Goal: Find contact information: Find contact information

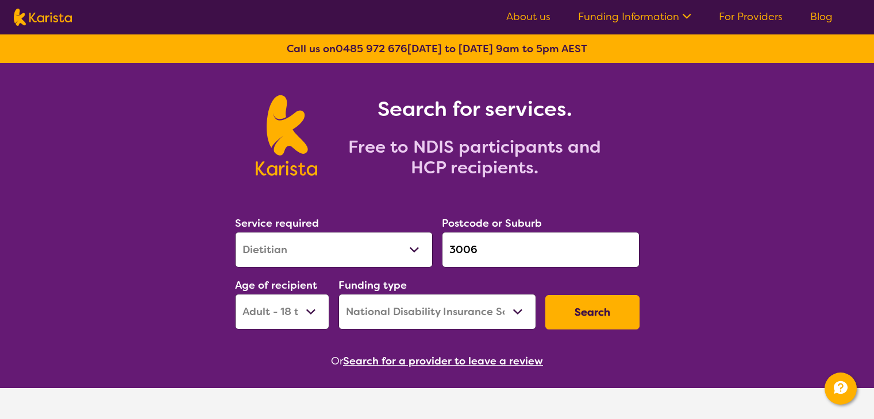
select select "Dietitian"
select select "AD"
select select "NDIS"
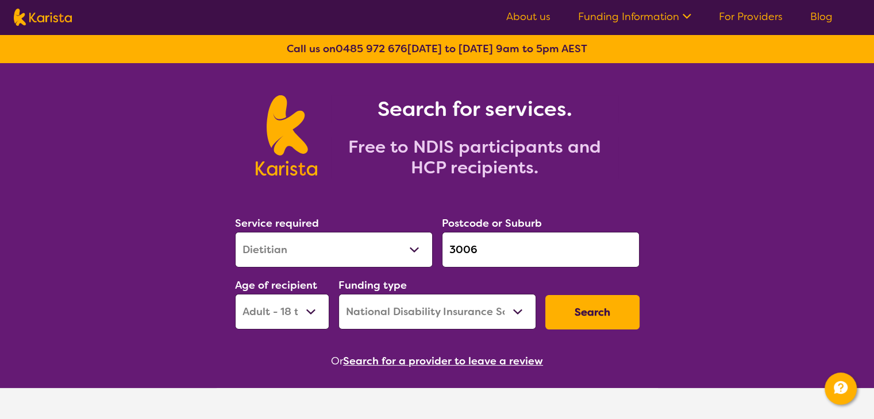
click at [642, 22] on link "Funding Information" at bounding box center [634, 17] width 113 height 14
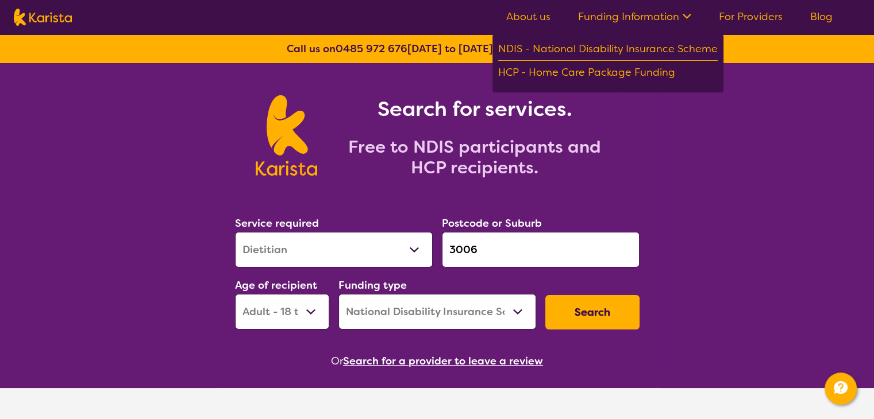
click at [645, 5] on nav "About us Funding Information NDIS - National Disability Insurance Scheme HCP - …" at bounding box center [437, 17] width 874 height 34
click at [653, 10] on link "Funding Information" at bounding box center [634, 17] width 113 height 14
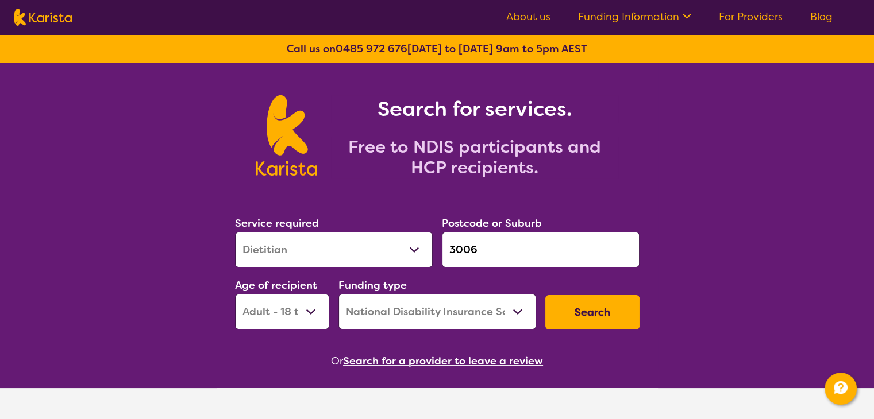
click at [460, 256] on input "3006" at bounding box center [541, 250] width 198 height 36
click at [492, 326] on select "Home Care Package (HCP) National Disability Insurance Scheme (NDIS) I don't know" at bounding box center [437, 312] width 198 height 36
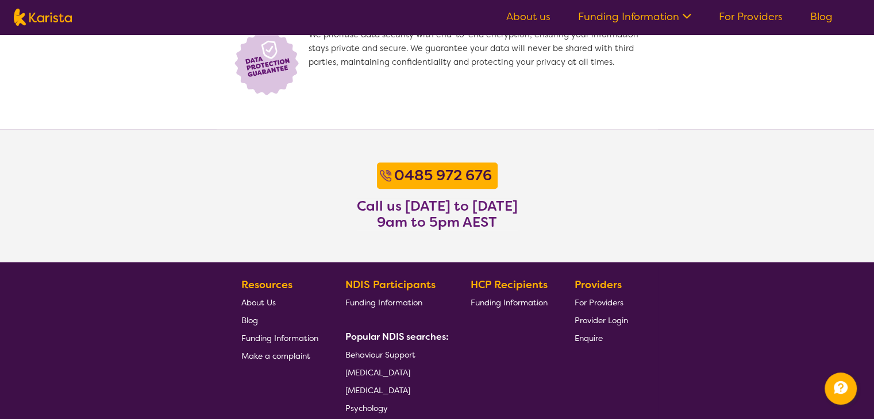
scroll to position [831, 0]
click at [440, 187] on div "0485 972 676" at bounding box center [437, 176] width 122 height 28
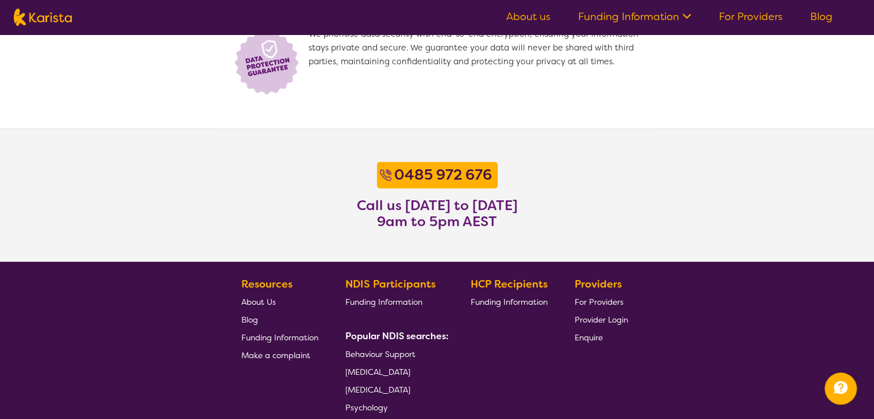
click at [476, 255] on section "[PHONE_NUMBER] Call us [DATE] to [DATE] 9am to 5pm AEST" at bounding box center [437, 195] width 874 height 133
click at [545, 169] on section "[PHONE_NUMBER] Call us [DATE] to [DATE] 9am to 5pm AEST" at bounding box center [437, 195] width 874 height 133
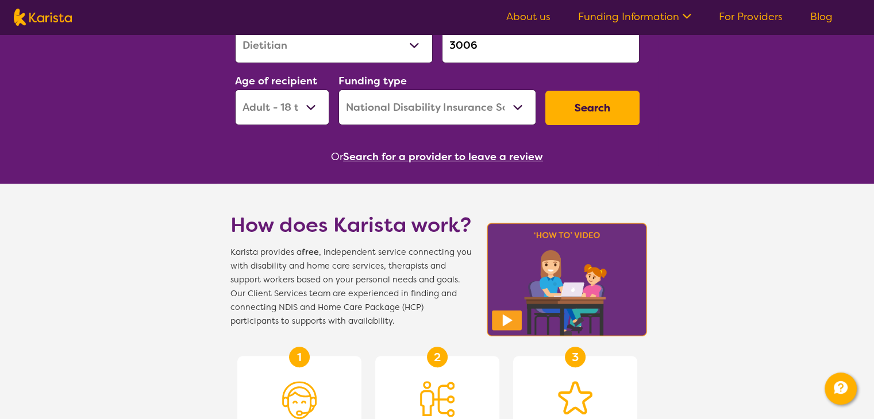
scroll to position [0, 0]
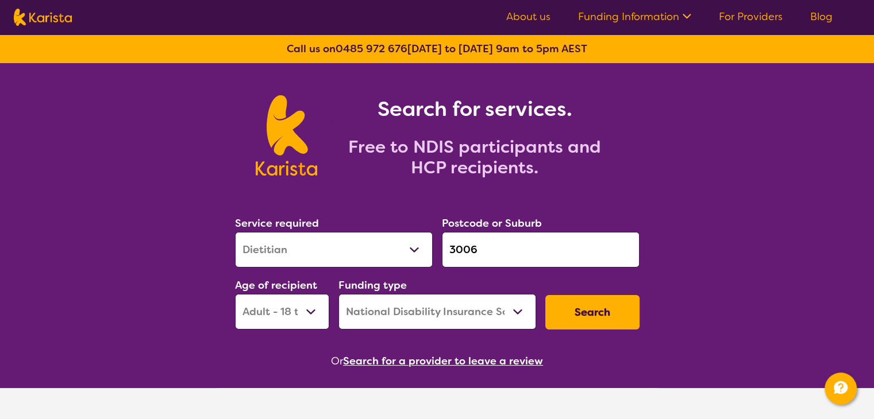
click at [598, 18] on link "Funding Information" at bounding box center [634, 17] width 113 height 14
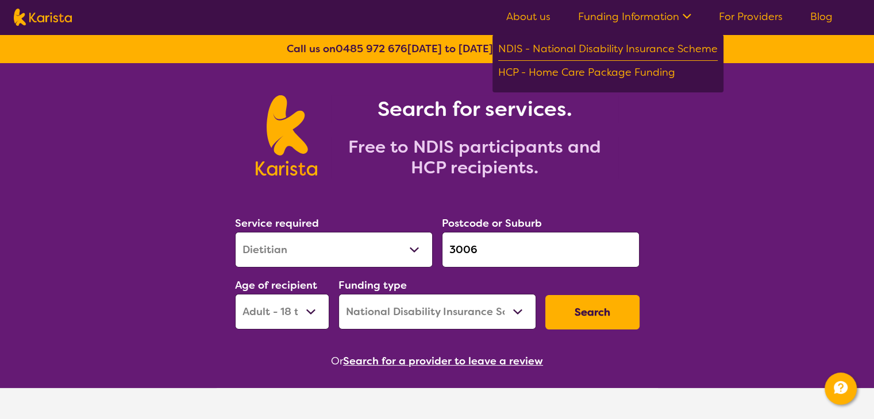
click at [598, 18] on link "Funding Information" at bounding box center [634, 17] width 113 height 14
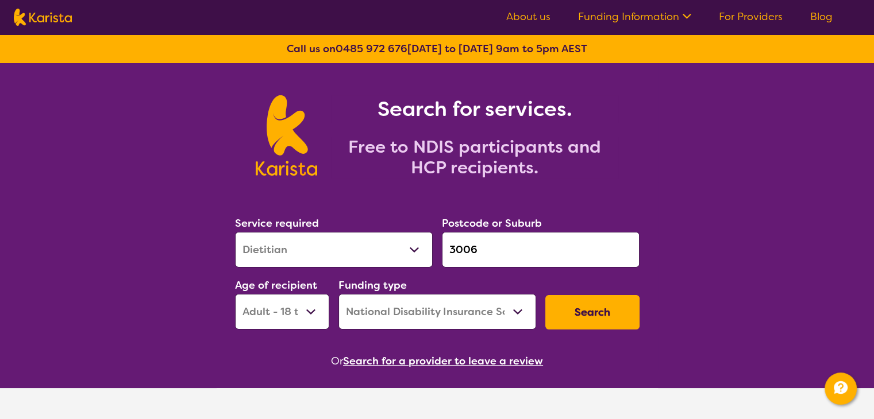
click at [55, 14] on img at bounding box center [43, 17] width 58 height 17
click at [24, 10] on img at bounding box center [43, 17] width 58 height 17
click at [24, 17] on img at bounding box center [43, 17] width 58 height 17
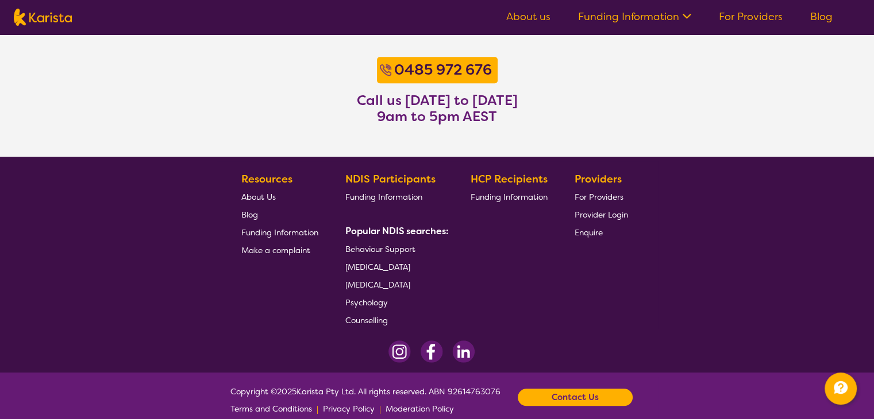
scroll to position [952, 0]
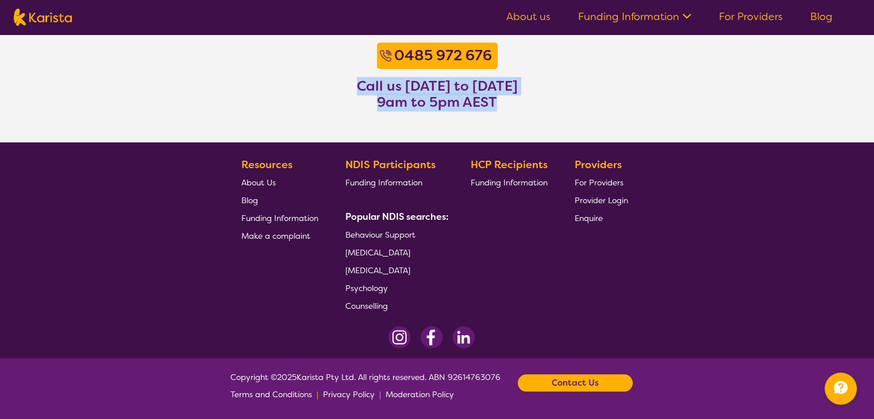
drag, startPoint x: 354, startPoint y: 83, endPoint x: 519, endPoint y: 106, distance: 167.0
click at [518, 106] on h3 "Call us [DATE] to [DATE] 9am to 5pm AEST" at bounding box center [437, 94] width 161 height 32
click at [299, 89] on section "[PHONE_NUMBER] Call us [DATE] to [DATE] 9am to 5pm AEST" at bounding box center [437, 75] width 874 height 133
drag, startPoint x: 356, startPoint y: 87, endPoint x: 527, endPoint y: 109, distance: 172.6
click at [527, 109] on section "[PHONE_NUMBER] Call us [DATE] to [DATE] 9am to 5pm AEST" at bounding box center [437, 75] width 874 height 133
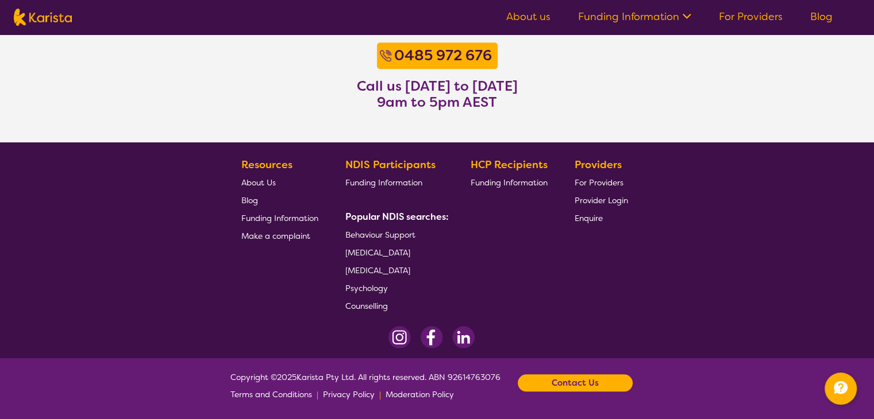
click at [206, 172] on footer "Resources About Us Blog Funding Information Make a complaint NDIS Participants …" at bounding box center [437, 250] width 874 height 216
drag, startPoint x: 209, startPoint y: 160, endPoint x: 179, endPoint y: 124, distance: 46.9
click at [179, 124] on section "[PHONE_NUMBER] Call us [DATE] to [DATE] 9am to 5pm AEST" at bounding box center [437, 75] width 874 height 133
